Goal: Navigation & Orientation: Find specific page/section

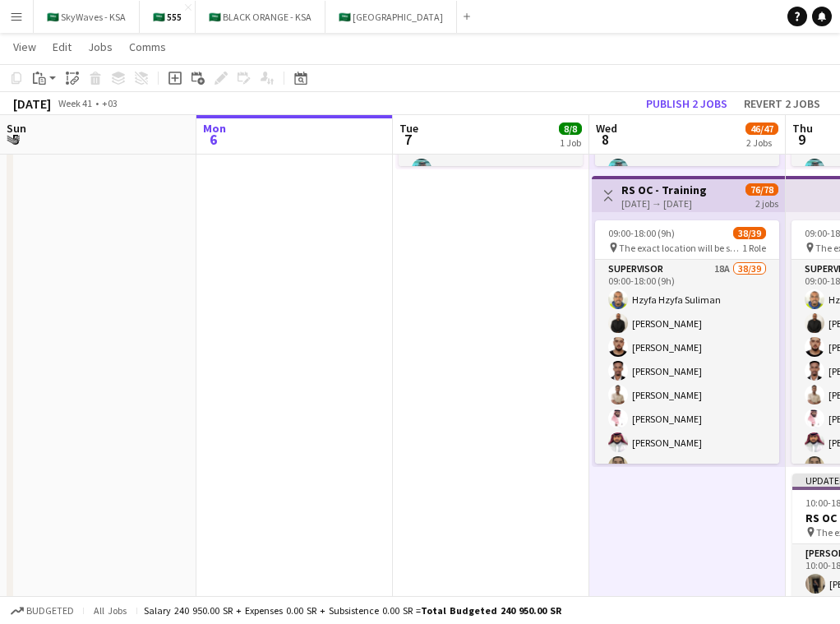
scroll to position [854, 0]
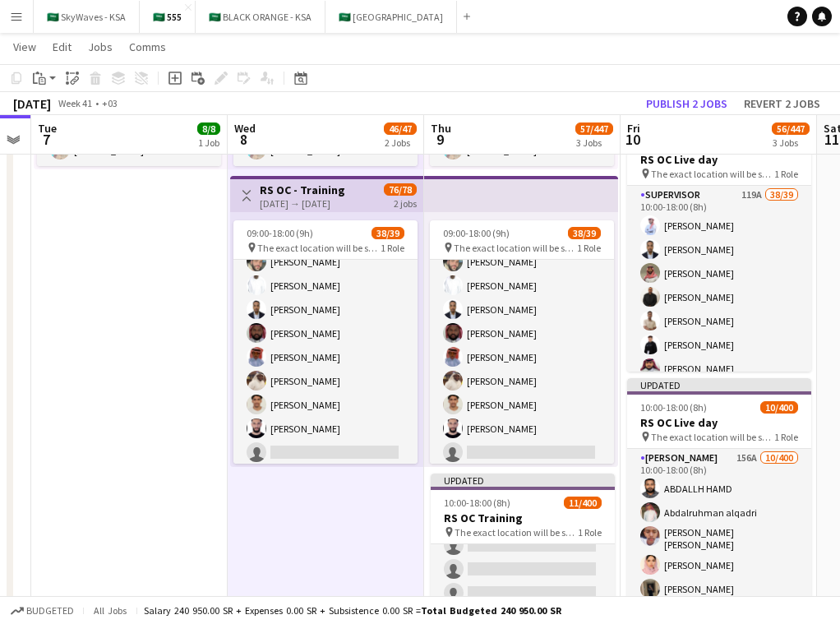
click at [154, 331] on app-date-cell "Toggle View RS OC [DATE] → [DATE] 24/24 3 jobs 09:00-19:00 (10h) 8/8 1 Role Ope…" at bounding box center [129, 311] width 197 height 878
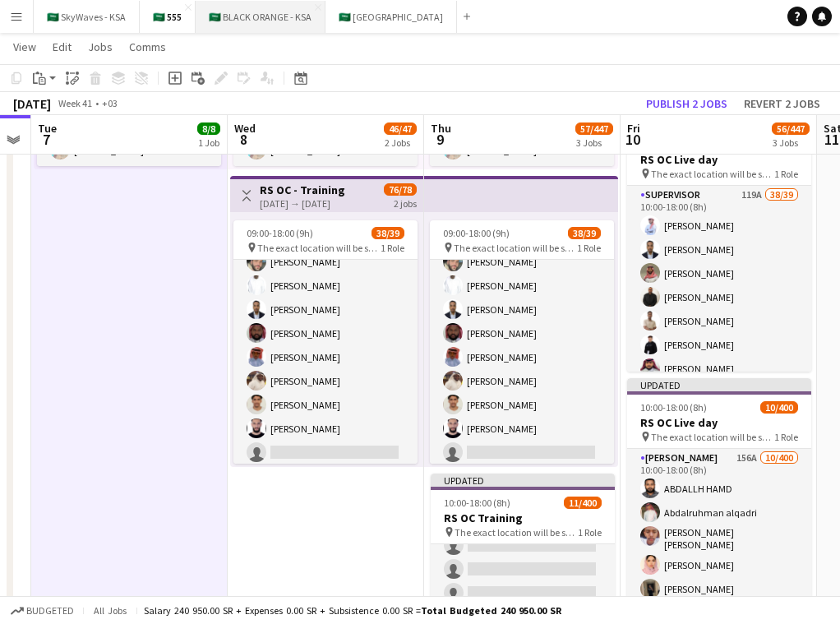
click at [261, 27] on button "🇸🇦 BLACK ORANGE - KSA Close" at bounding box center [261, 17] width 130 height 32
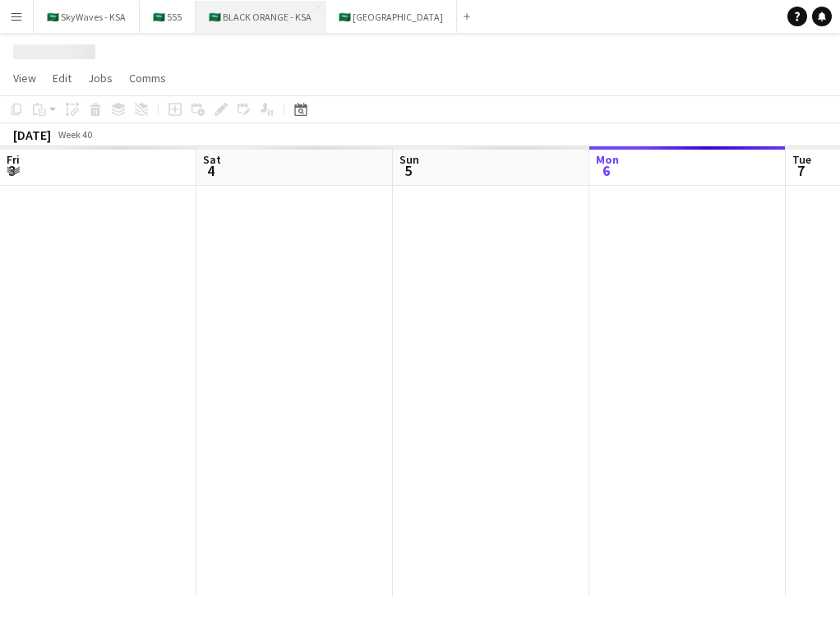
scroll to position [0, 393]
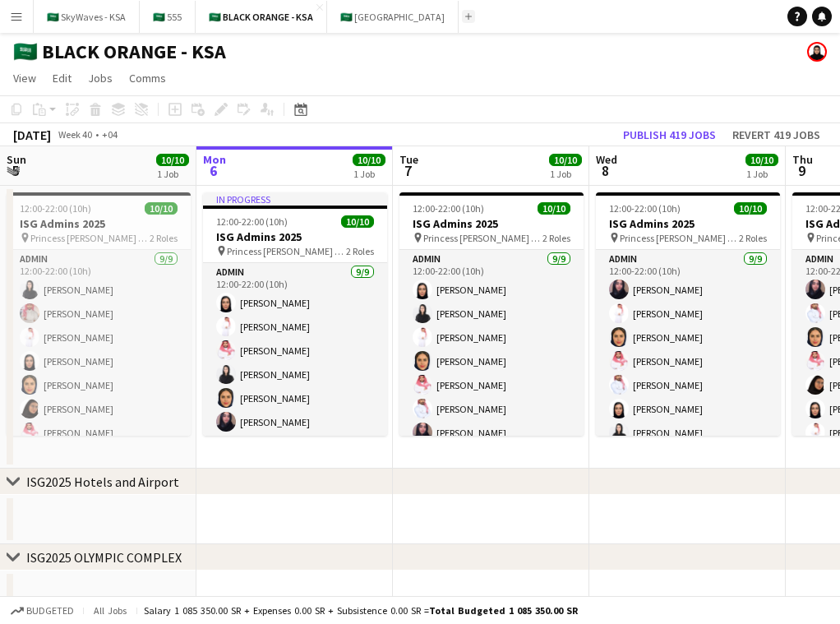
click at [465, 16] on app-icon "Add" at bounding box center [468, 16] width 7 height 7
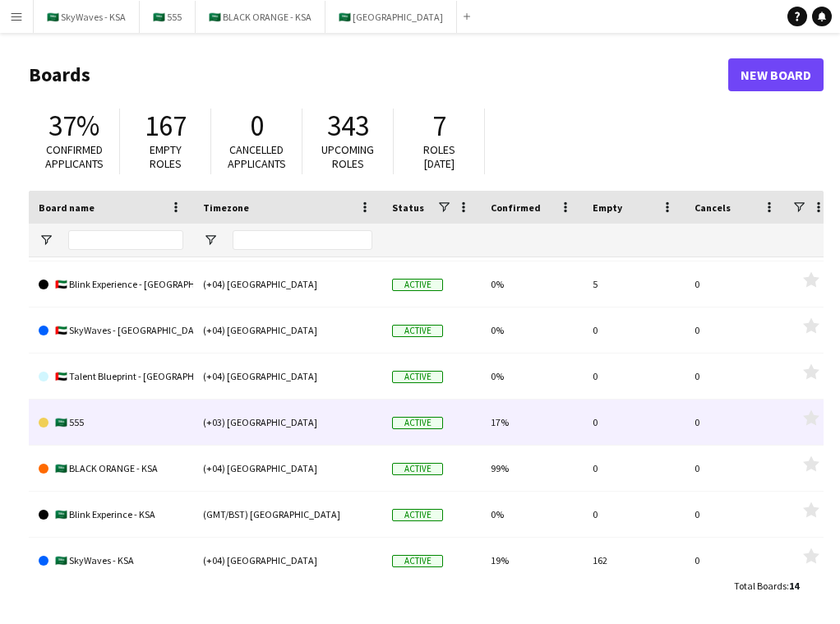
scroll to position [73, 0]
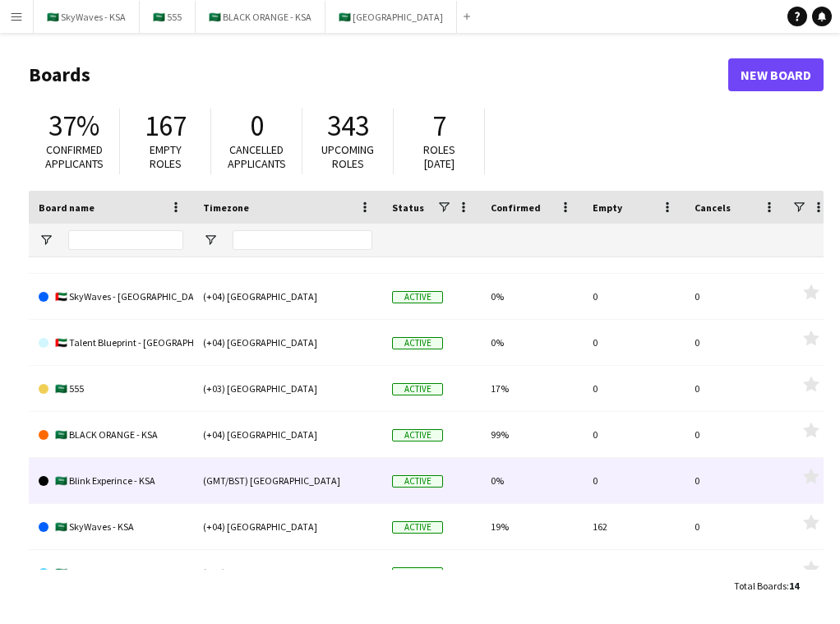
click at [115, 477] on link "🇸🇦 Blink Experince - KSA" at bounding box center [111, 481] width 145 height 46
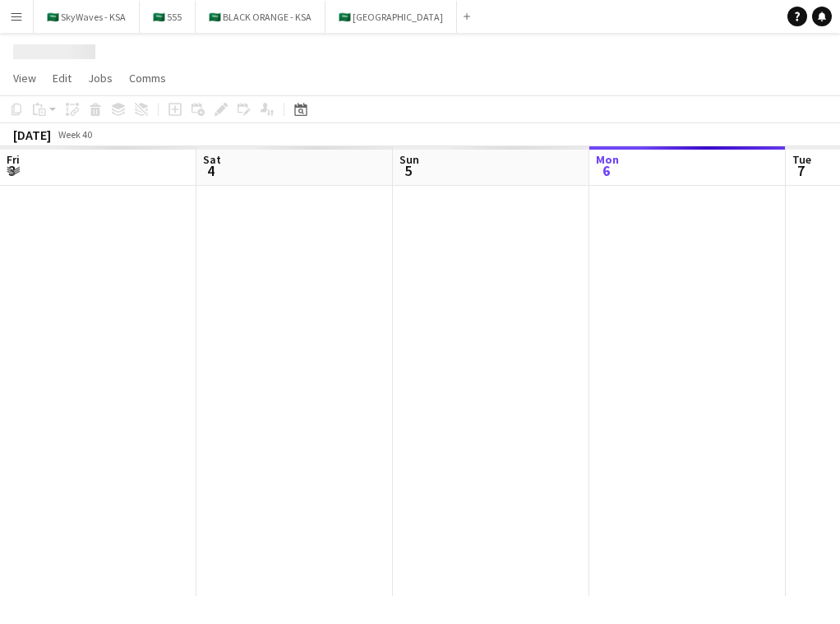
scroll to position [0, 393]
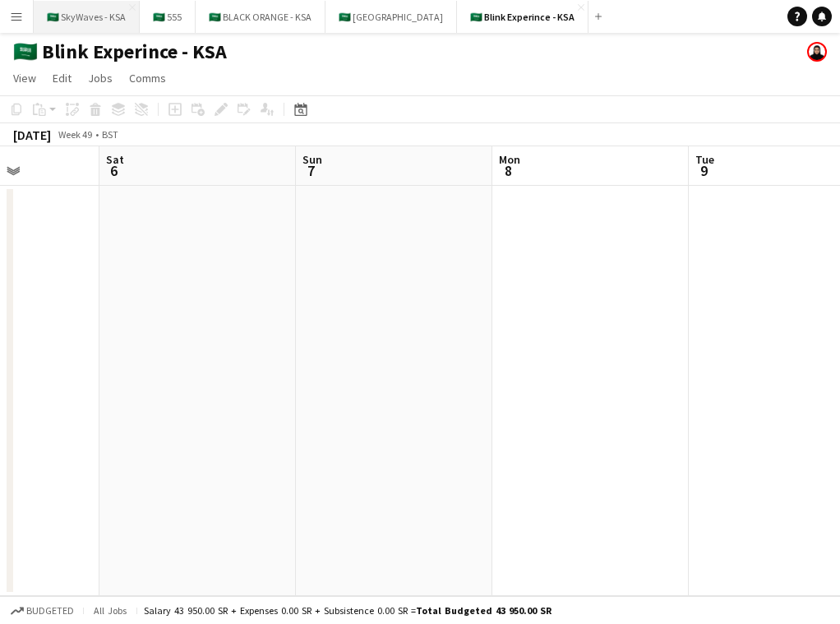
click at [70, 16] on button "🇸🇦 SkyWaves - KSA Close" at bounding box center [87, 17] width 106 height 32
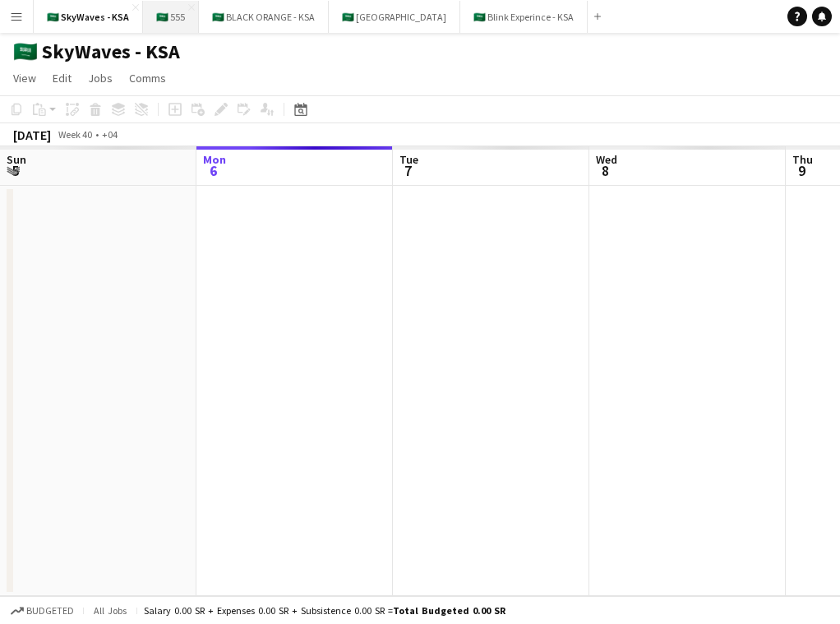
click at [164, 25] on button "🇸🇦 555 Close" at bounding box center [171, 17] width 56 height 32
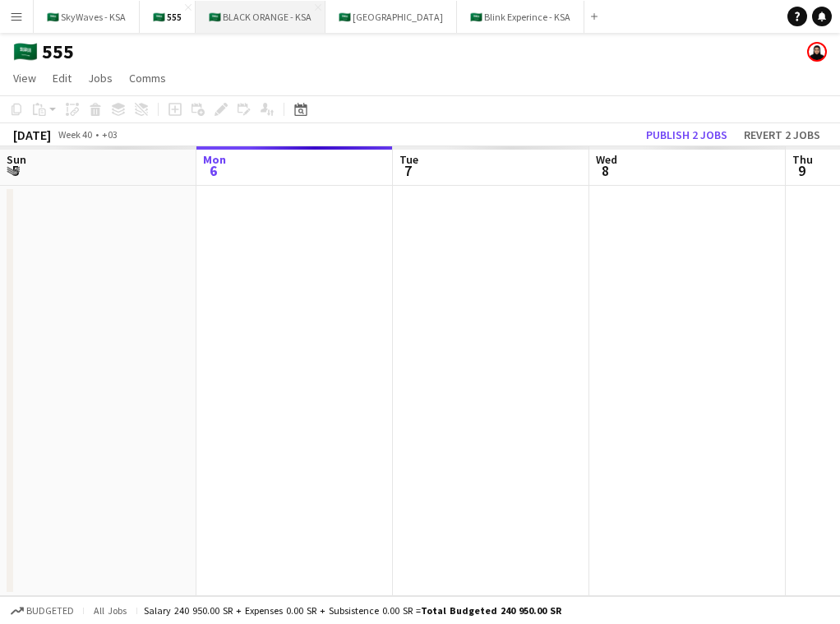
click at [247, 15] on button "🇸🇦 BLACK ORANGE - KSA Close" at bounding box center [261, 17] width 130 height 32
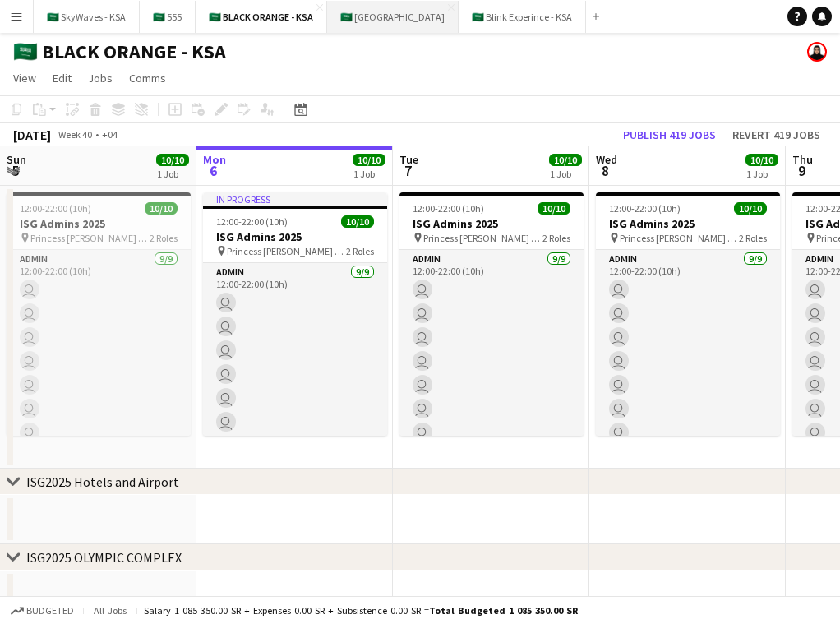
click at [377, 23] on button "🇸🇦 [GEOGRAPHIC_DATA] Close" at bounding box center [393, 17] width 132 height 32
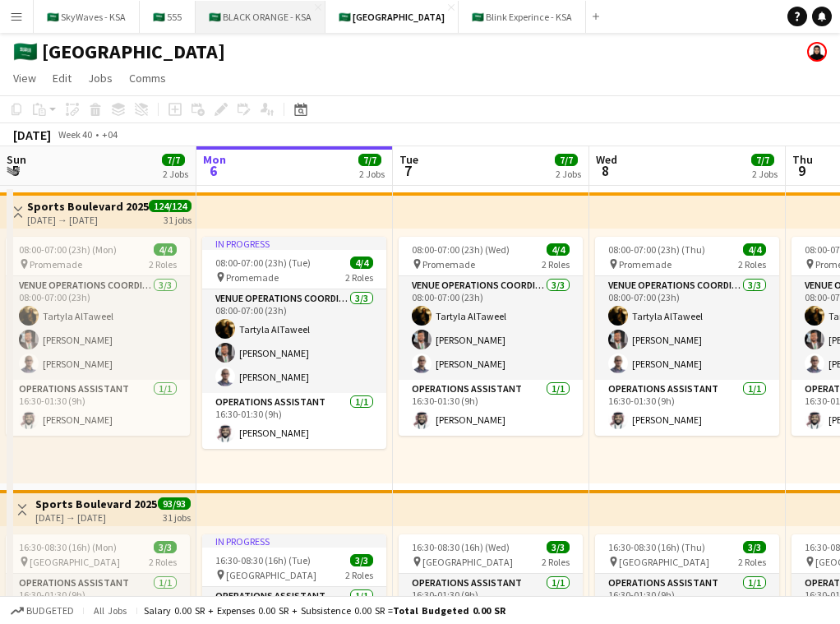
click at [238, 31] on button "🇸🇦 BLACK ORANGE - KSA Close" at bounding box center [261, 17] width 130 height 32
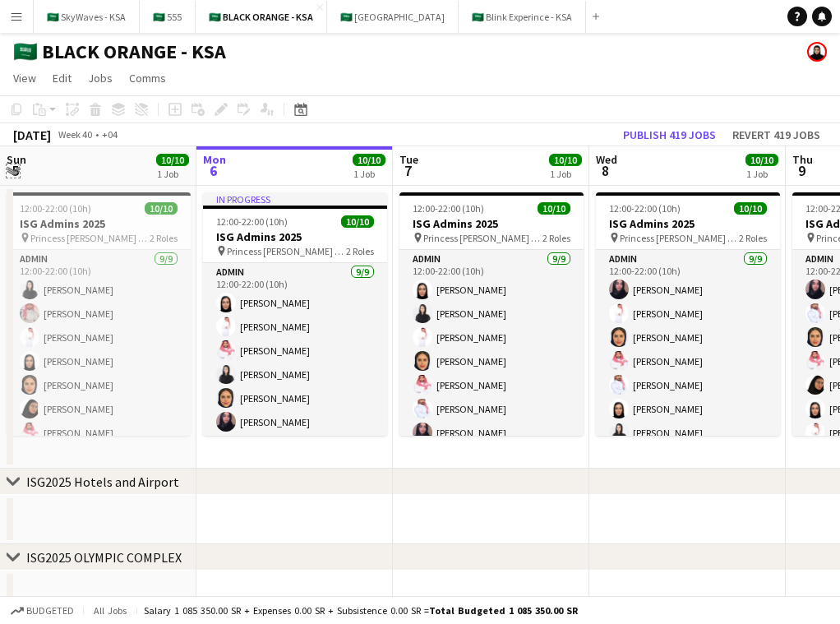
click at [11, 173] on app-icon "Expand/collapse" at bounding box center [13, 170] width 13 height 16
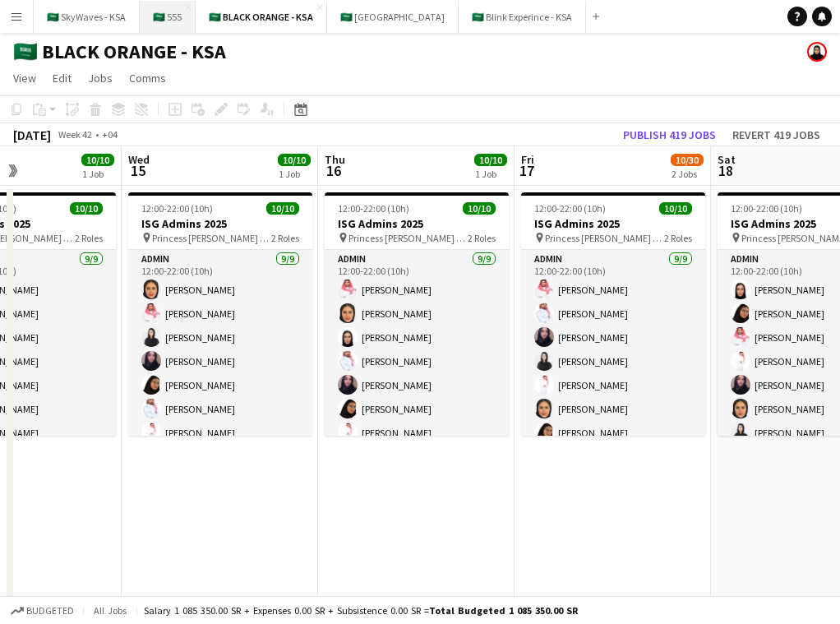
click at [159, 23] on button "🇸🇦 555 Close" at bounding box center [168, 17] width 56 height 32
